Goal: Information Seeking & Learning: Learn about a topic

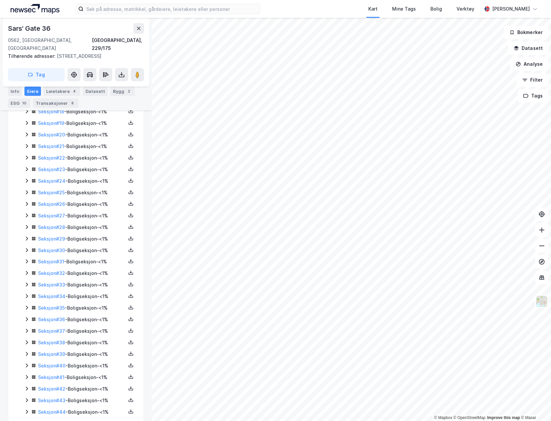
scroll to position [148, 0]
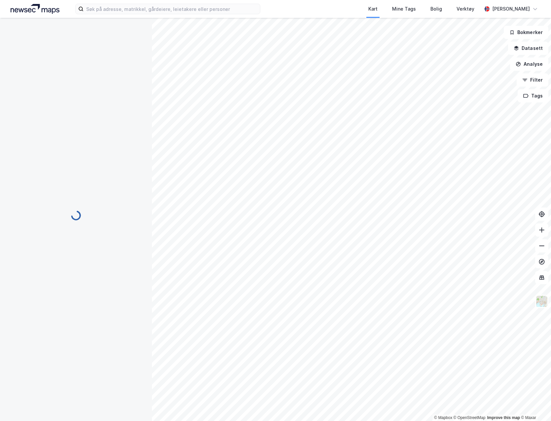
scroll to position [148, 0]
